Goal: Find specific page/section: Locate a particular part of the current website

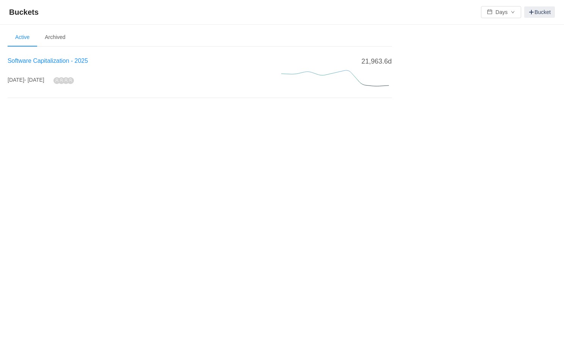
click at [34, 62] on span "Software Capitalization - 2025" at bounding box center [48, 61] width 80 height 6
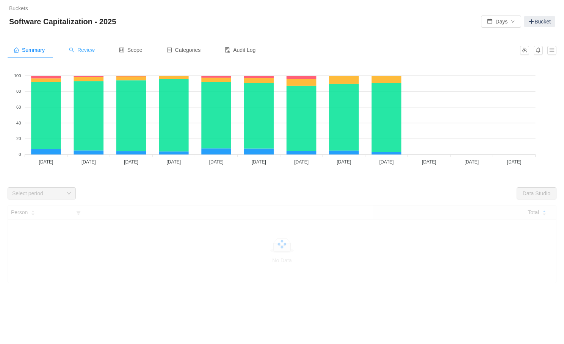
click at [89, 47] on span "Review" at bounding box center [82, 50] width 26 height 6
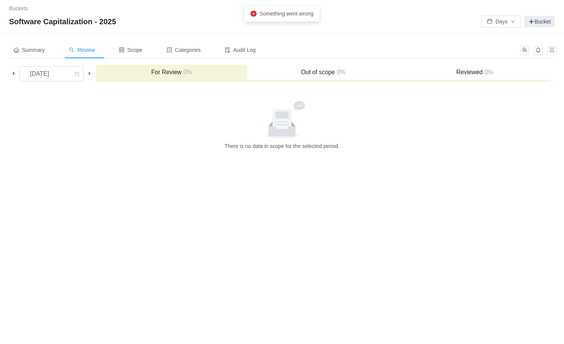
click at [81, 52] on span "Review" at bounding box center [82, 50] width 26 height 6
click at [56, 72] on div "[DATE]" at bounding box center [40, 74] width 33 height 14
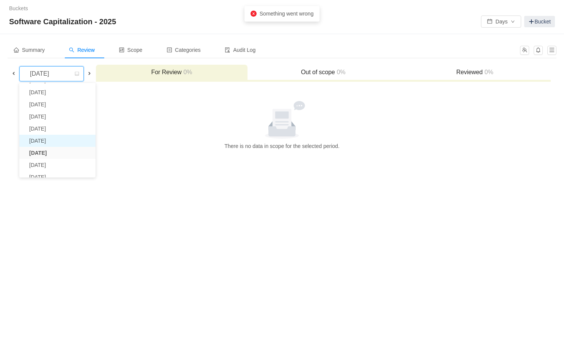
scroll to position [54, 0]
click at [128, 117] on div at bounding box center [282, 120] width 542 height 38
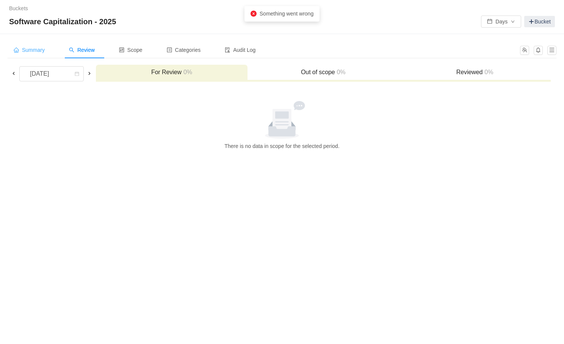
click at [28, 52] on span "Summary" at bounding box center [29, 50] width 31 height 6
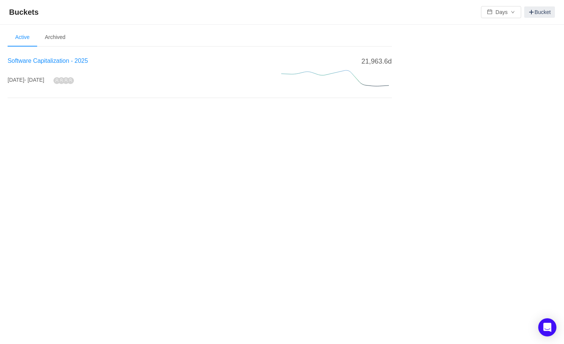
click at [28, 61] on span "Software Capitalization - 2025" at bounding box center [48, 61] width 80 height 6
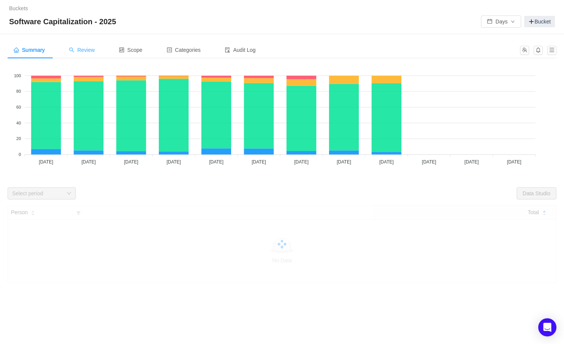
click at [90, 48] on span "Review" at bounding box center [82, 50] width 26 height 6
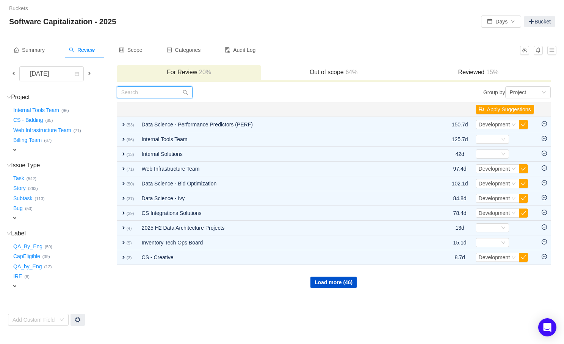
click at [145, 93] on input "text" at bounding box center [155, 92] width 76 height 12
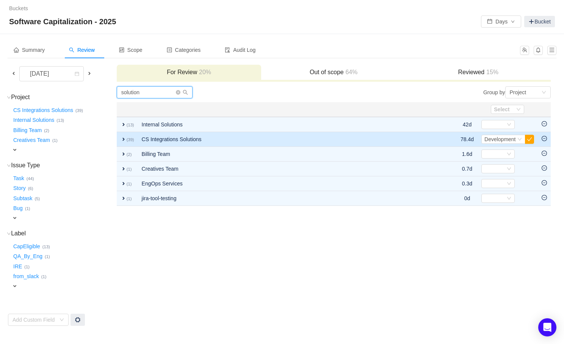
type input "solution"
click at [121, 138] on span "expand" at bounding box center [123, 139] width 6 height 6
